Goal: Information Seeking & Learning: Learn about a topic

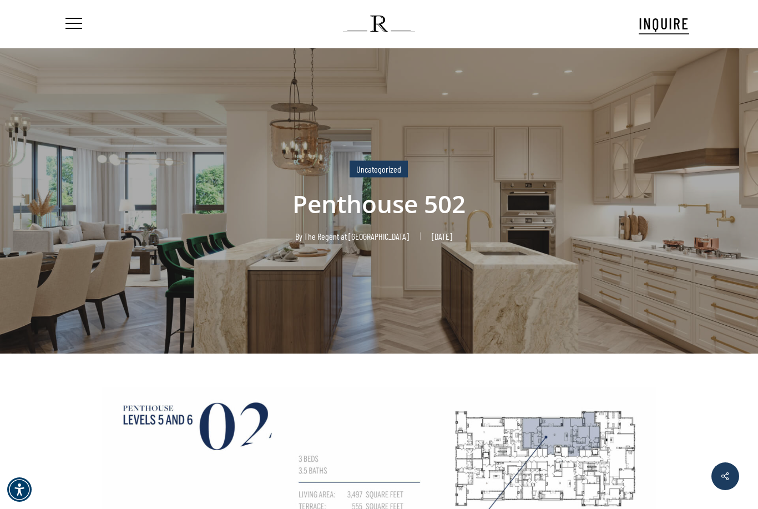
click at [386, 172] on link "Uncategorized" at bounding box center [379, 169] width 58 height 17
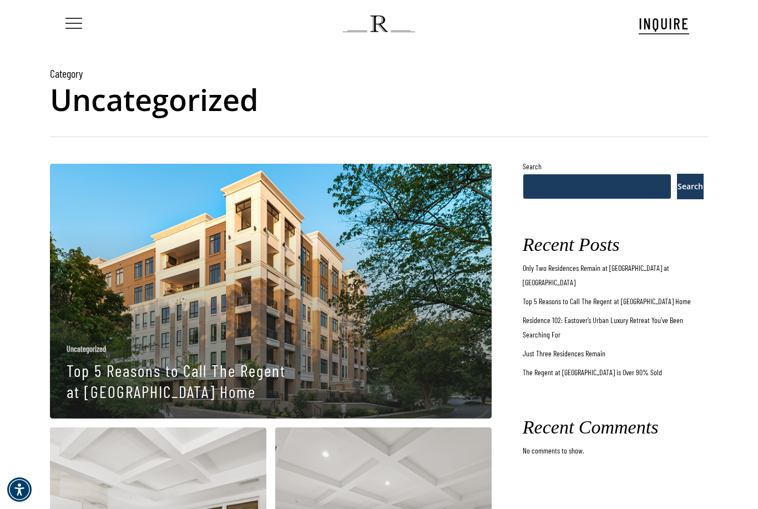
click at [70, 28] on span "Navigation Menu" at bounding box center [74, 24] width 12 height 16
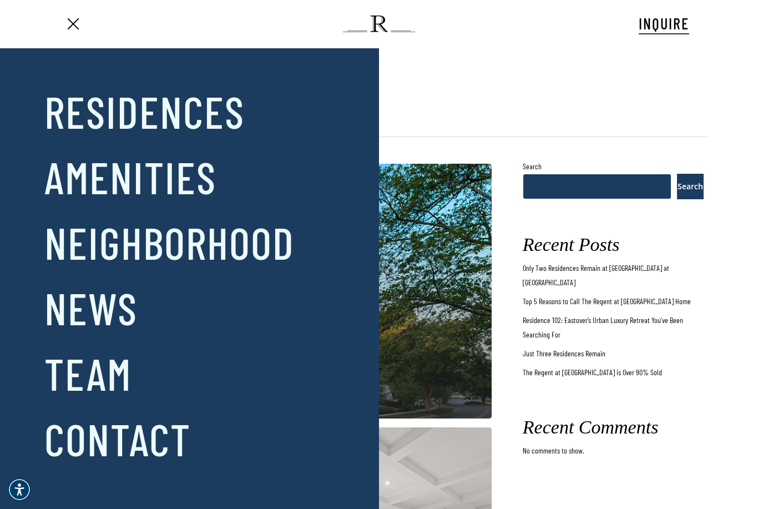
click at [200, 109] on div at bounding box center [254, 278] width 140 height 393
click at [167, 108] on link "Residences" at bounding box center [144, 111] width 200 height 58
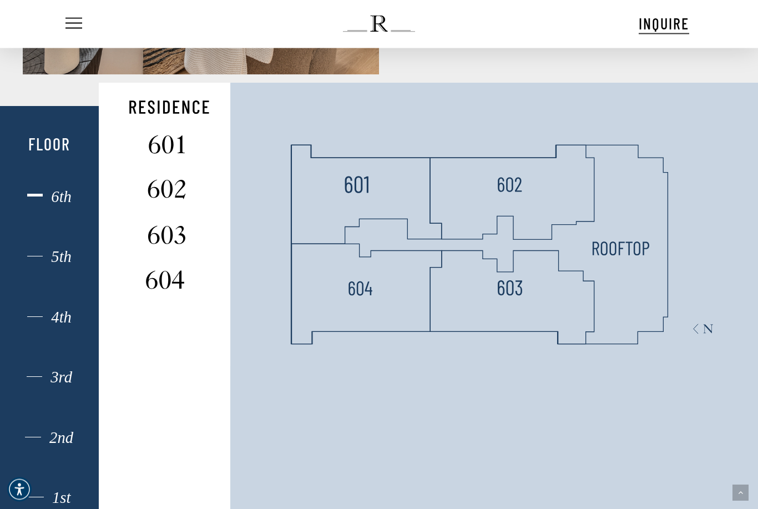
scroll to position [753, 0]
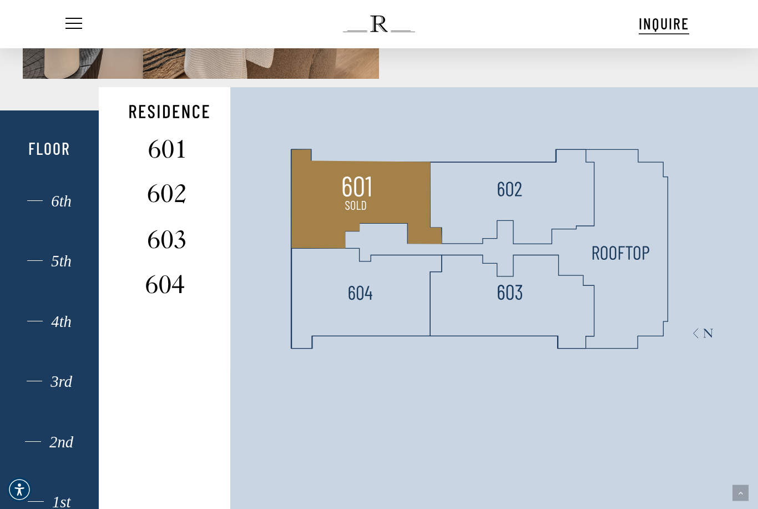
click at [366, 201] on img at bounding box center [356, 186] width 29 height 29
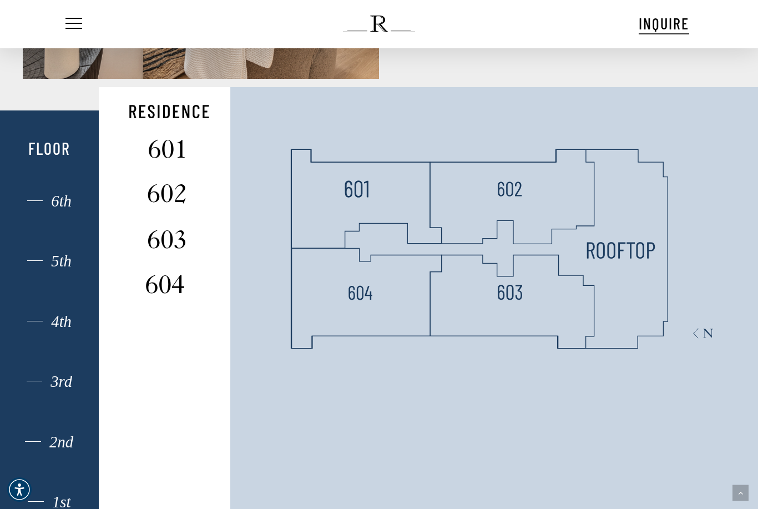
click at [648, 265] on img at bounding box center [620, 250] width 69 height 29
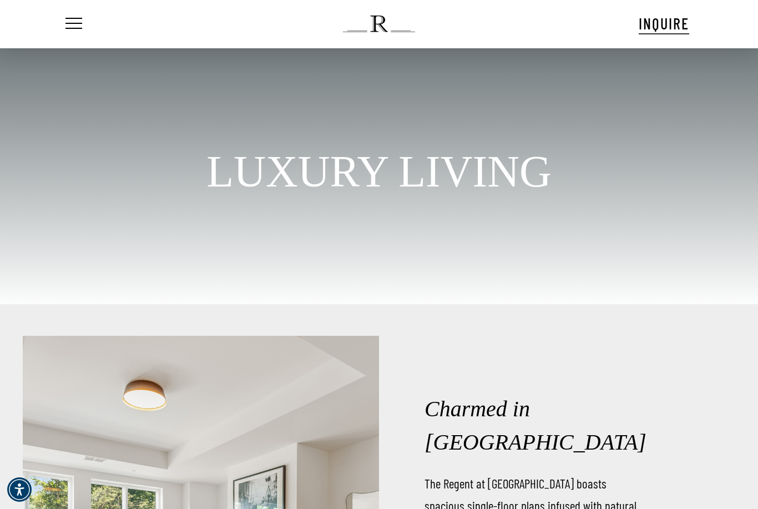
scroll to position [17, 0]
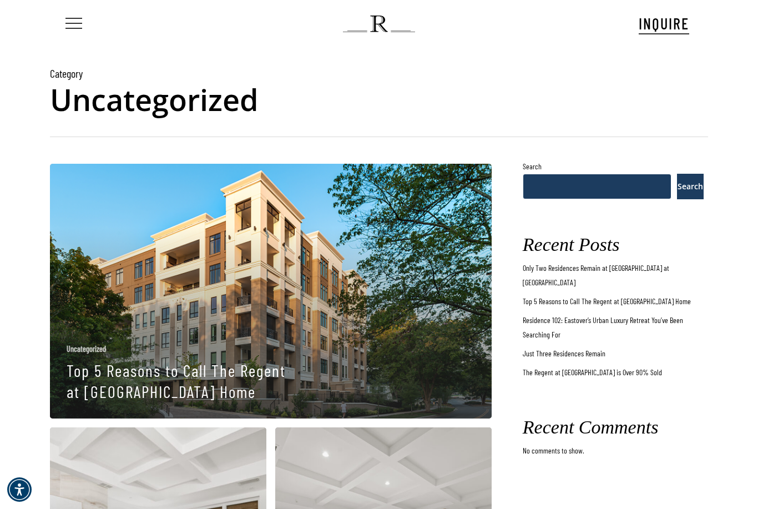
click at [68, 23] on span "Navigation Menu" at bounding box center [74, 24] width 12 height 16
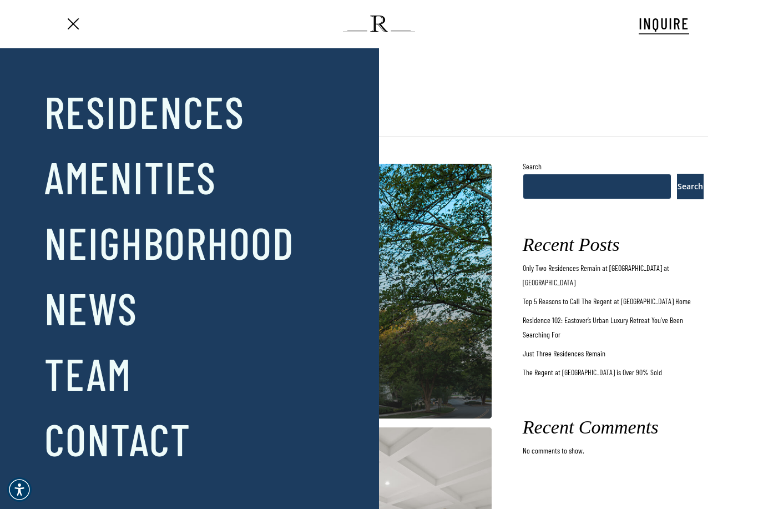
click at [70, 27] on span "Navigation Menu" at bounding box center [74, 24] width 12 height 12
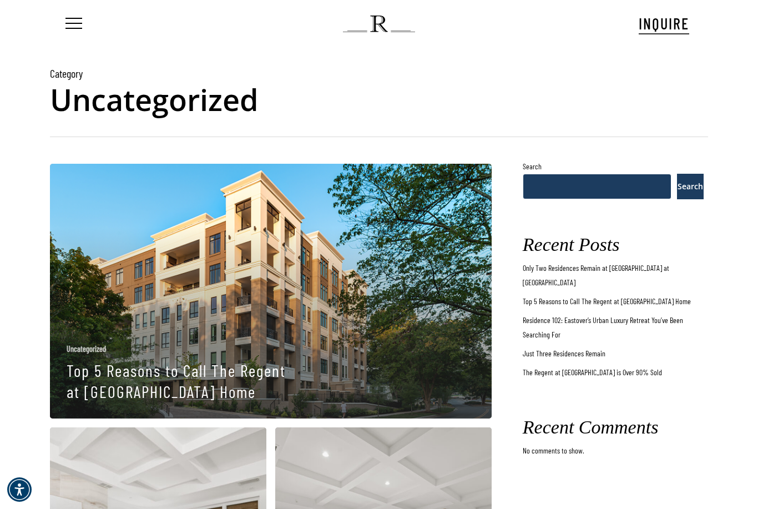
click at [408, 23] on img at bounding box center [379, 24] width 72 height 17
click at [382, 23] on img at bounding box center [379, 24] width 72 height 17
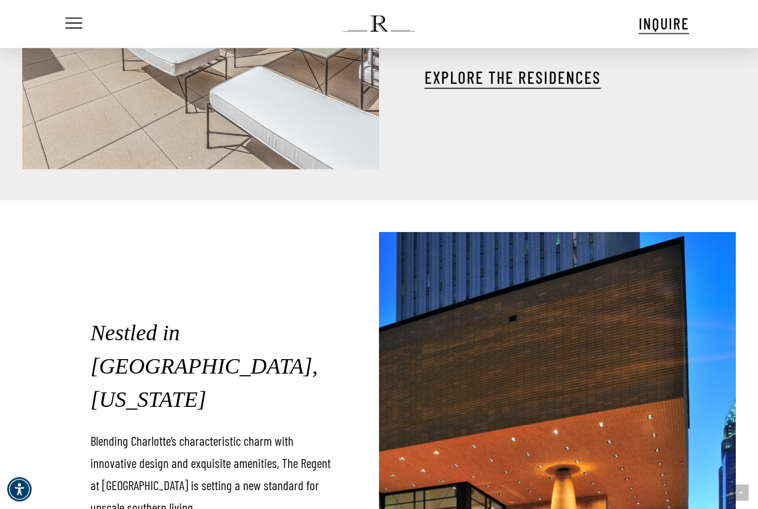
scroll to position [1858, 0]
click at [597, 87] on link "EXPLORE THE RESIDENCES" at bounding box center [512, 77] width 176 height 20
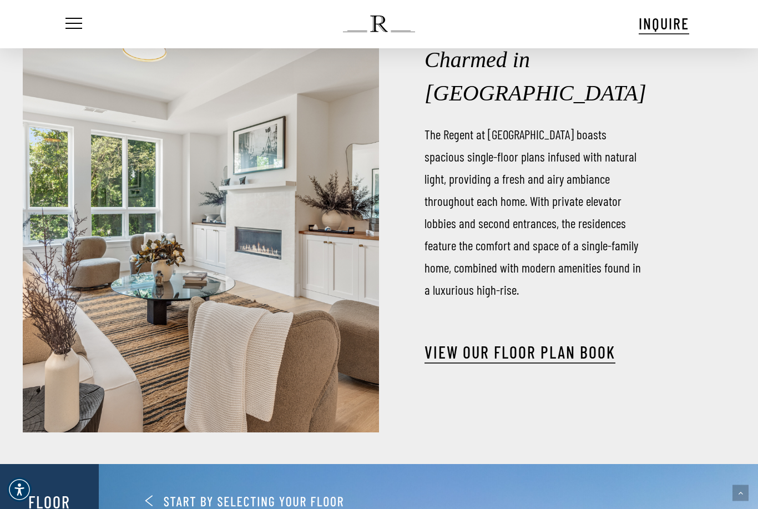
scroll to position [422, 0]
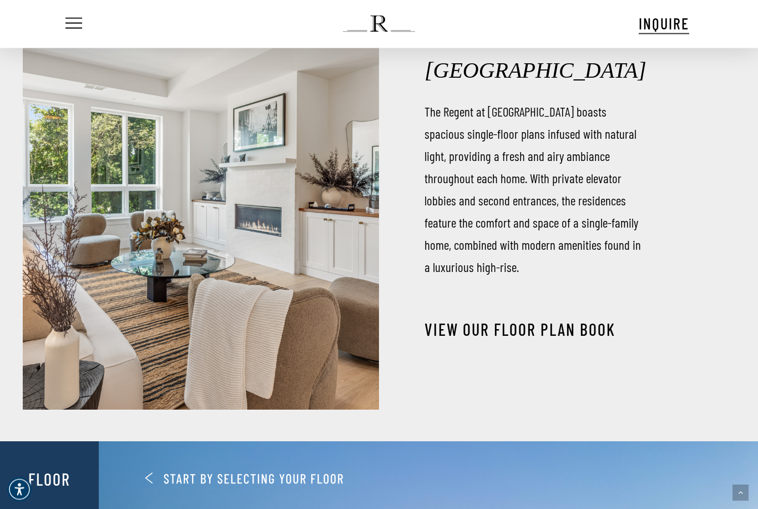
click at [576, 324] on link "View our Floor Plan Book" at bounding box center [519, 330] width 191 height 20
